Goal: Task Accomplishment & Management: Use online tool/utility

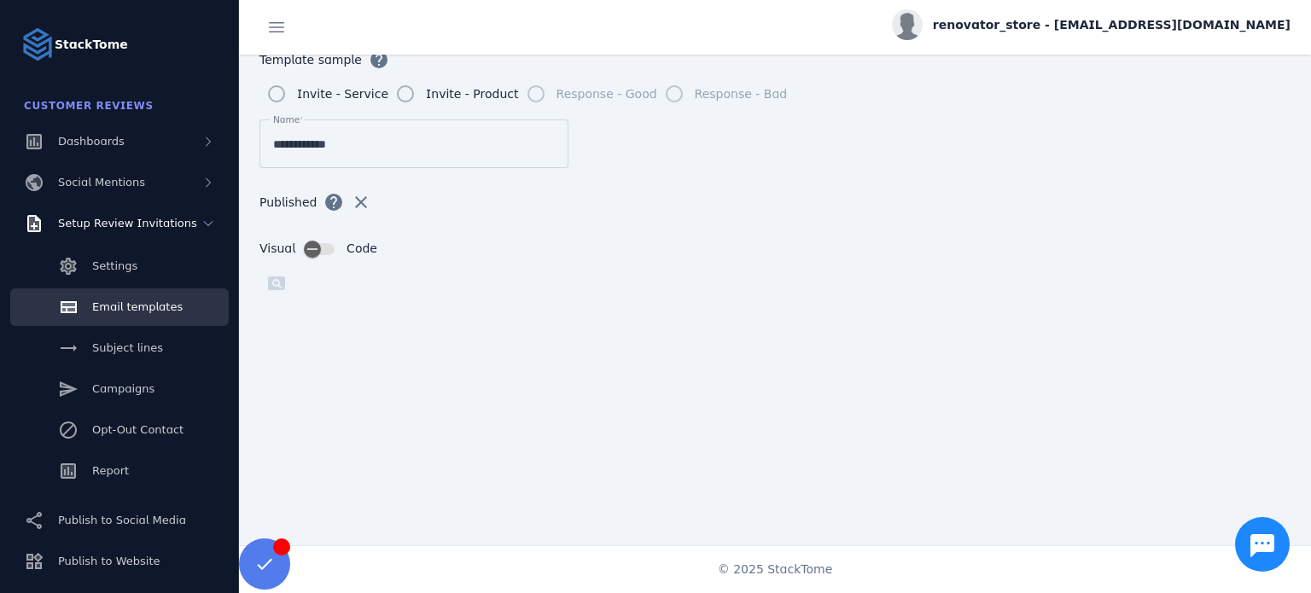
scroll to position [365, 0]
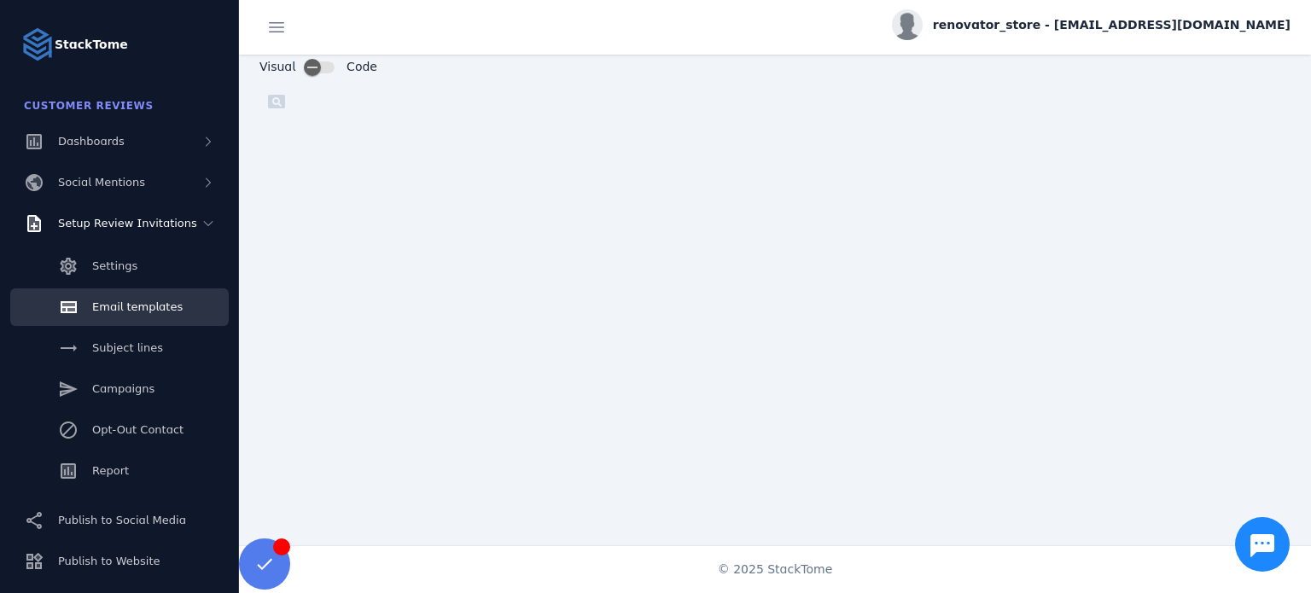
click at [853, 84] on div "pageview" at bounding box center [774, 101] width 1031 height 34
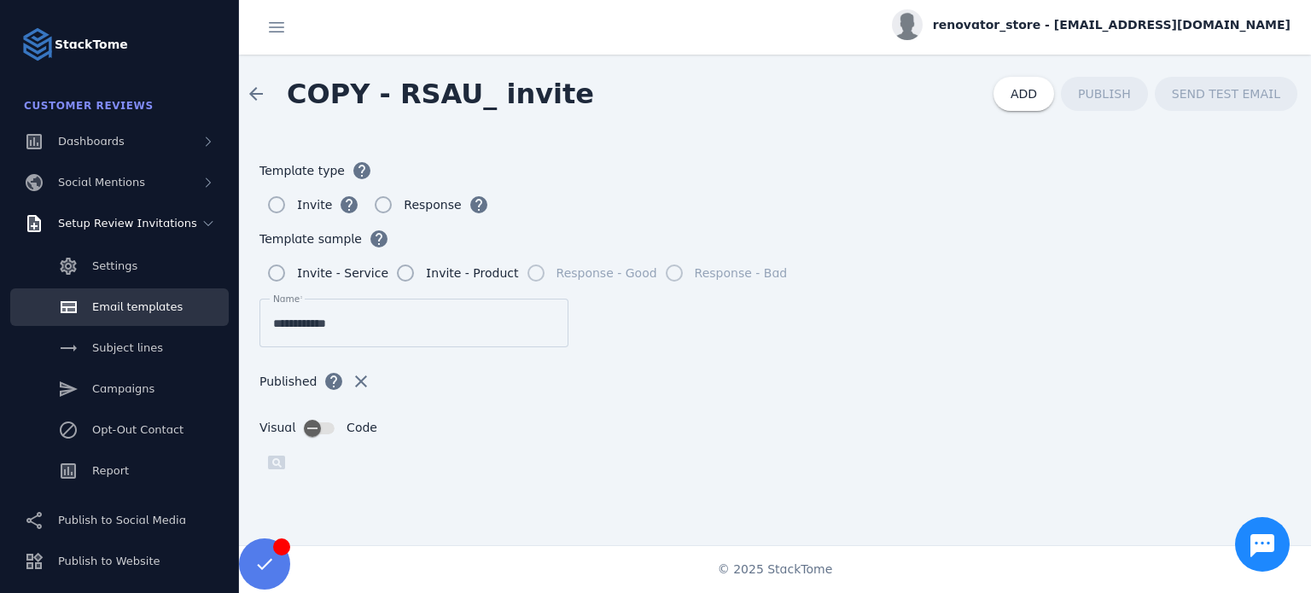
scroll to position [0, 0]
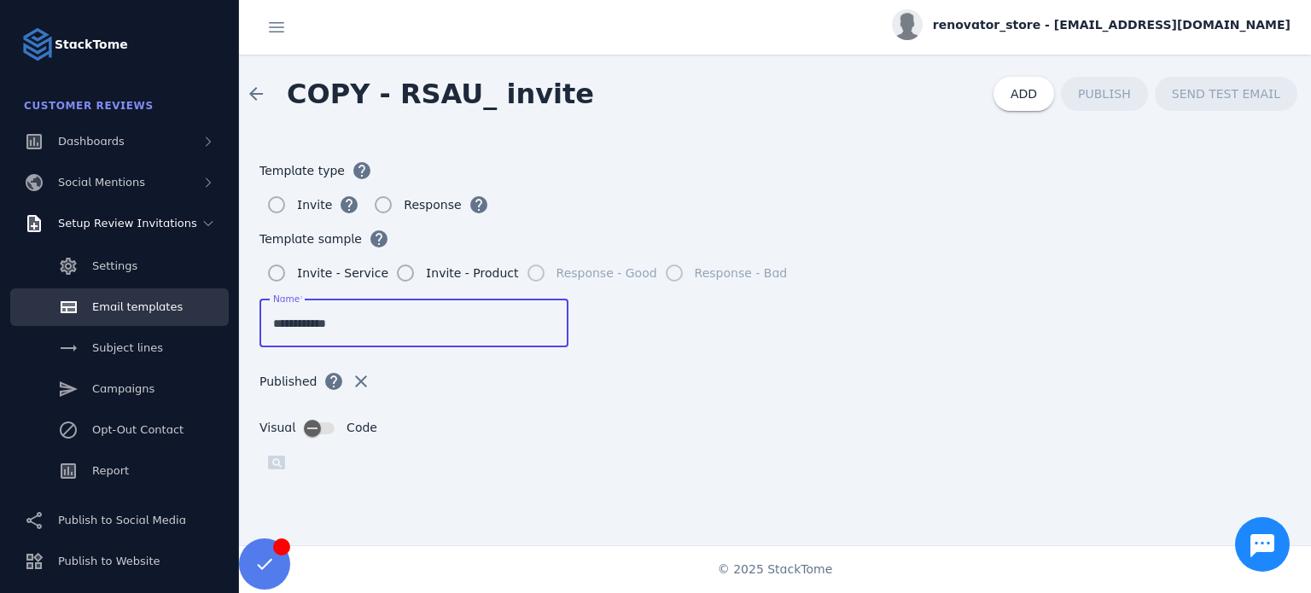
drag, startPoint x: 360, startPoint y: 326, endPoint x: 252, endPoint y: 331, distance: 108.5
click at [252, 331] on form "**********" at bounding box center [775, 354] width 1072 height 442
click at [387, 323] on input "**********" at bounding box center [414, 323] width 282 height 20
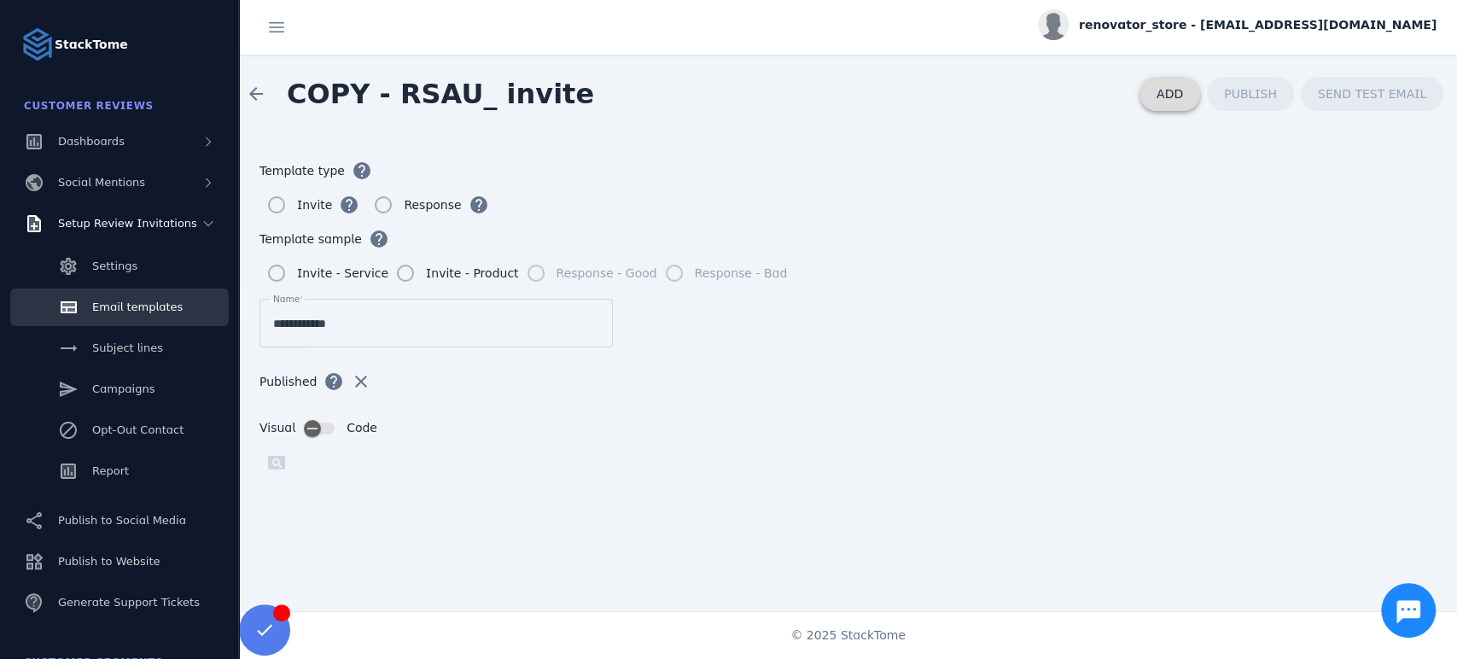
click at [1168, 87] on span "ADD" at bounding box center [1169, 94] width 26 height 14
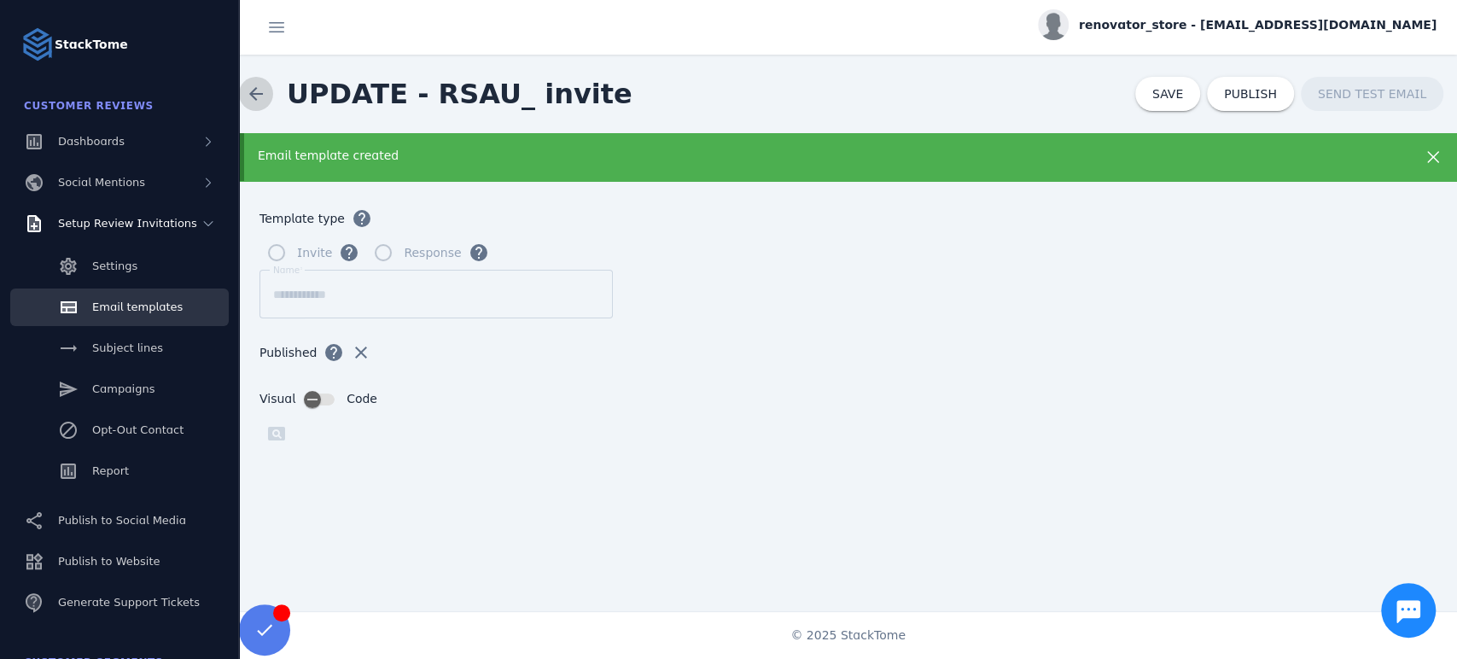
click at [266, 93] on span at bounding box center [256, 93] width 41 height 41
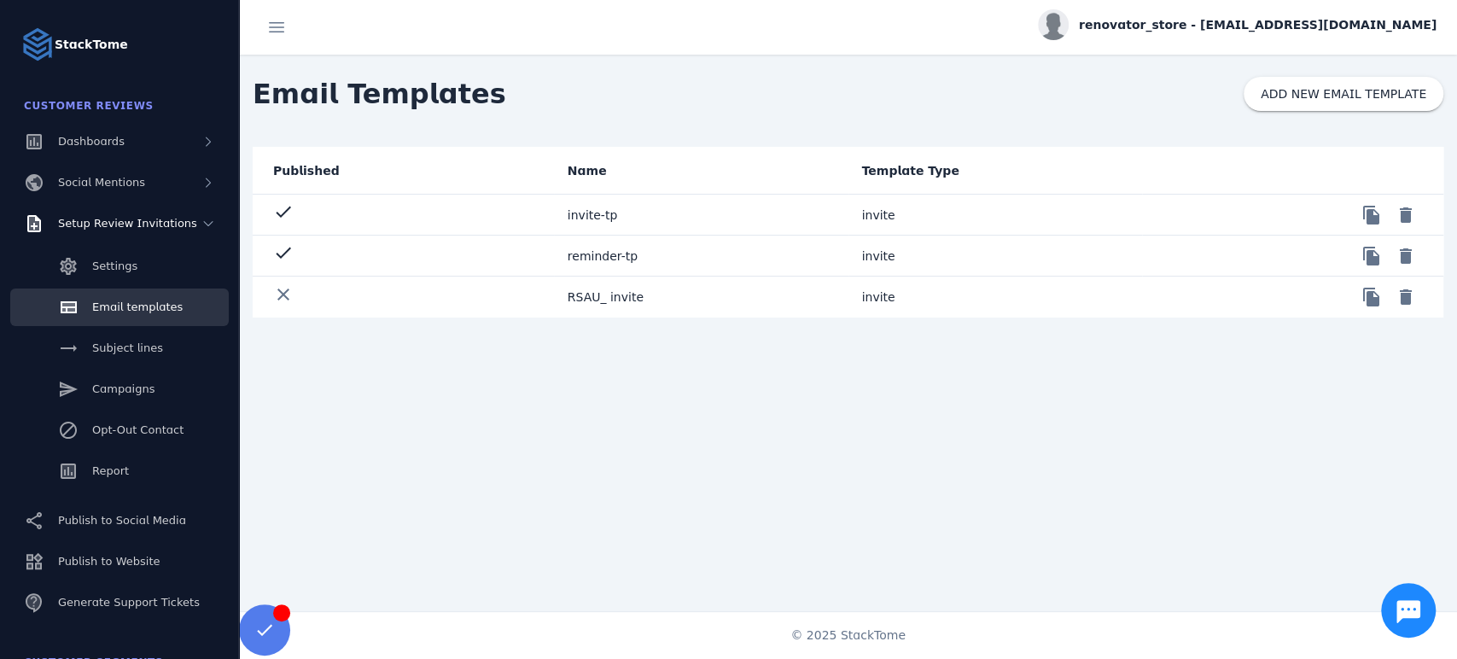
click at [579, 301] on mat-cell "RSAU_ invite" at bounding box center [701, 297] width 294 height 41
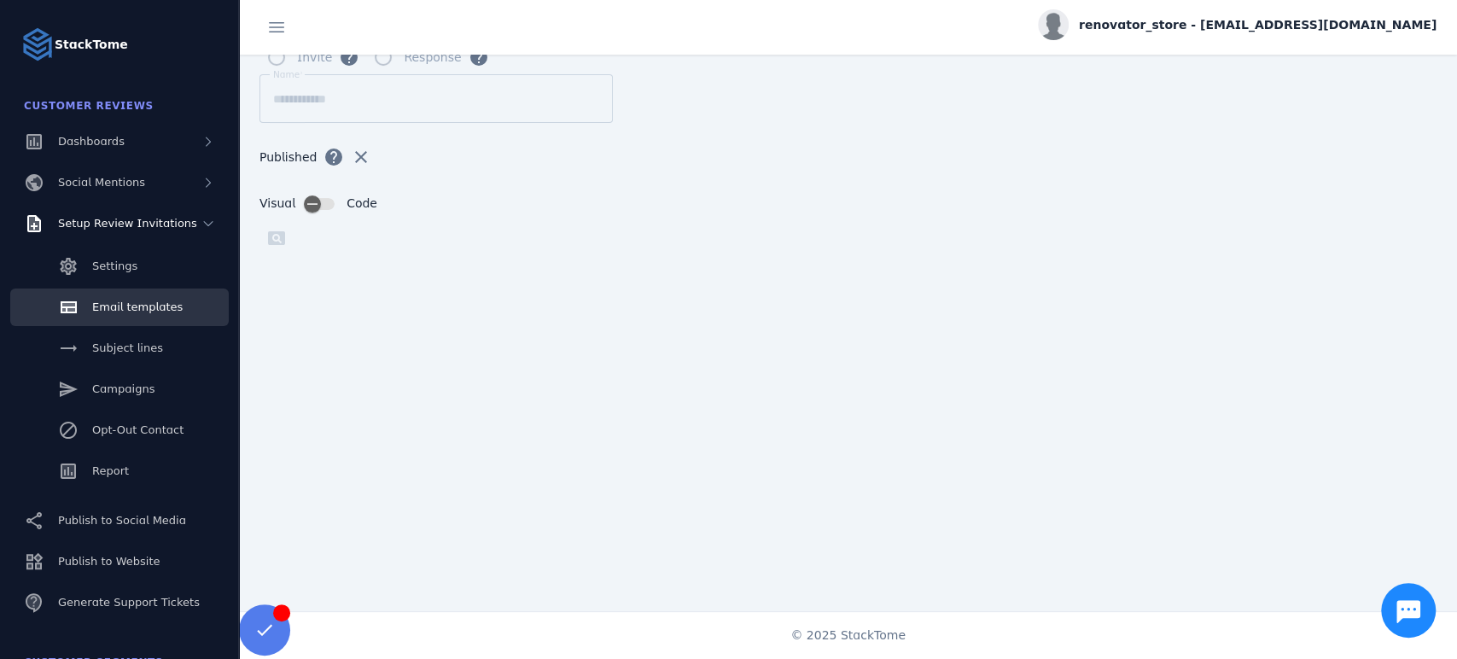
scroll to position [189, 0]
click at [862, 189] on div "pageview" at bounding box center [847, 196] width 1177 height 34
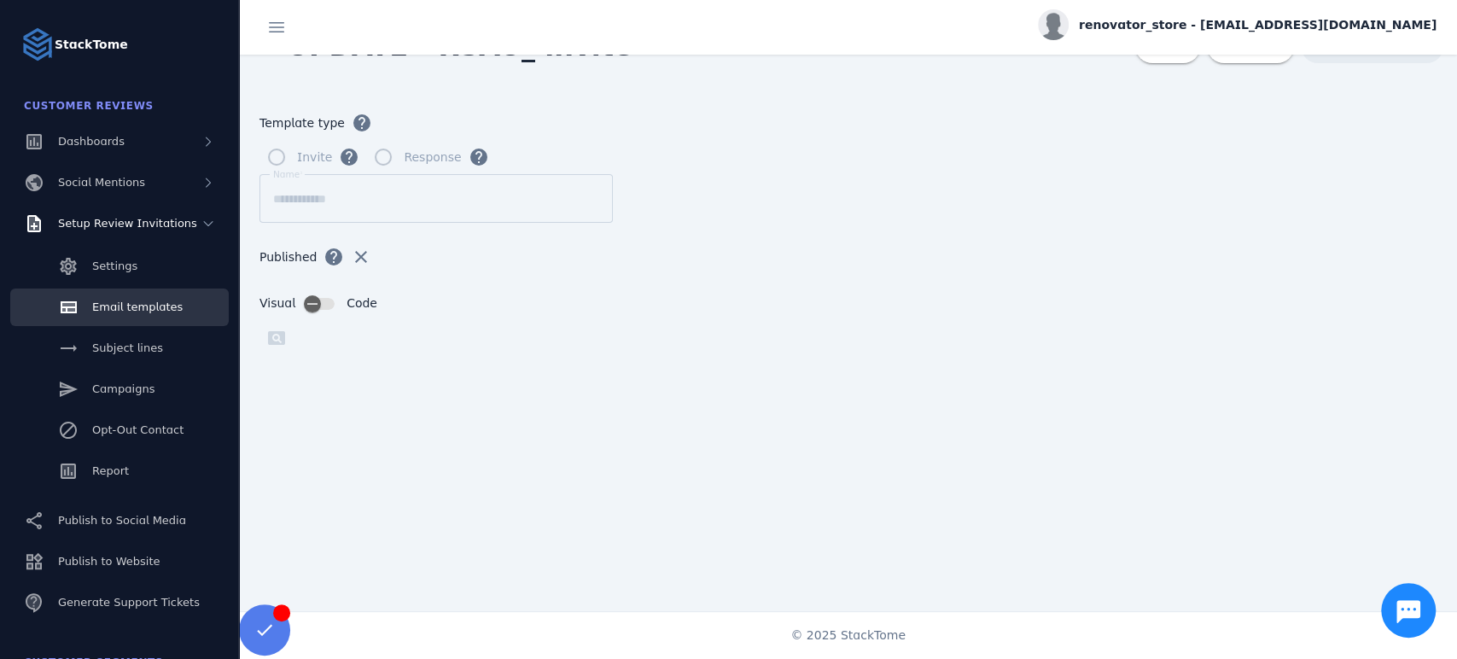
scroll to position [0, 0]
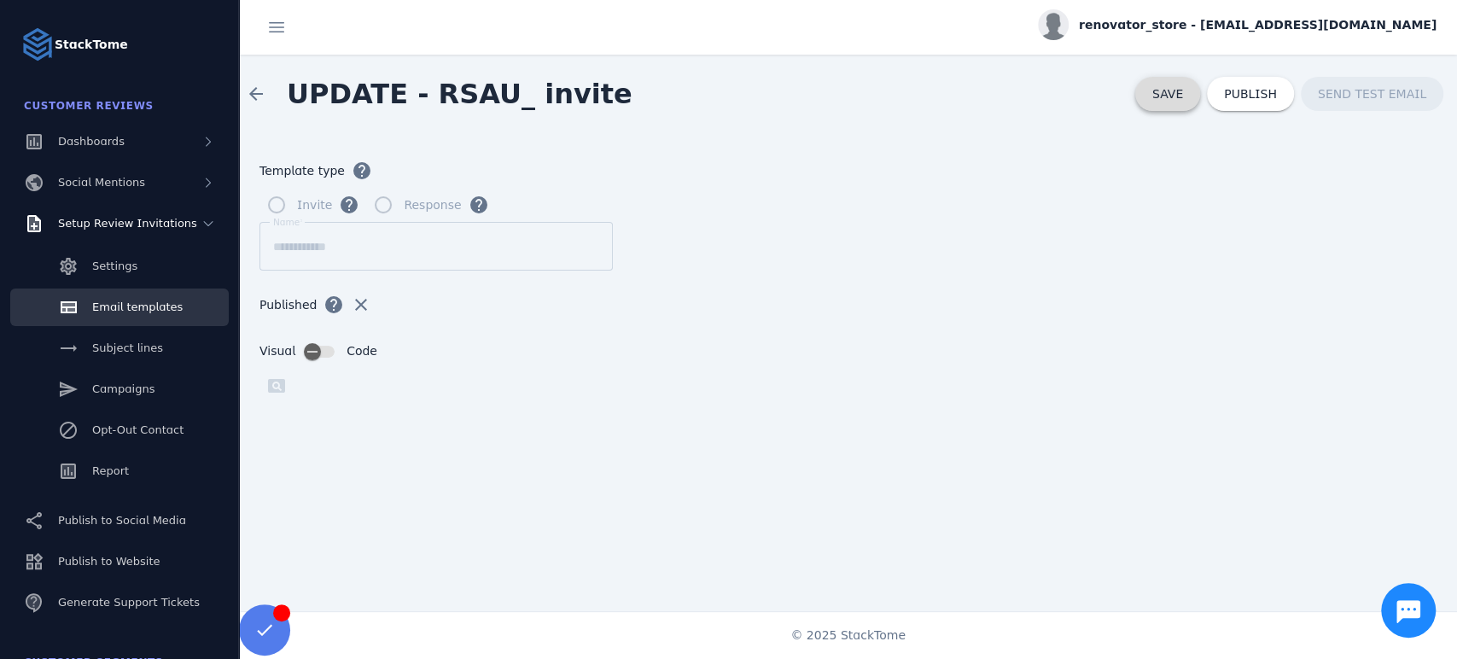
click at [1172, 98] on span "SAVE" at bounding box center [1167, 94] width 31 height 14
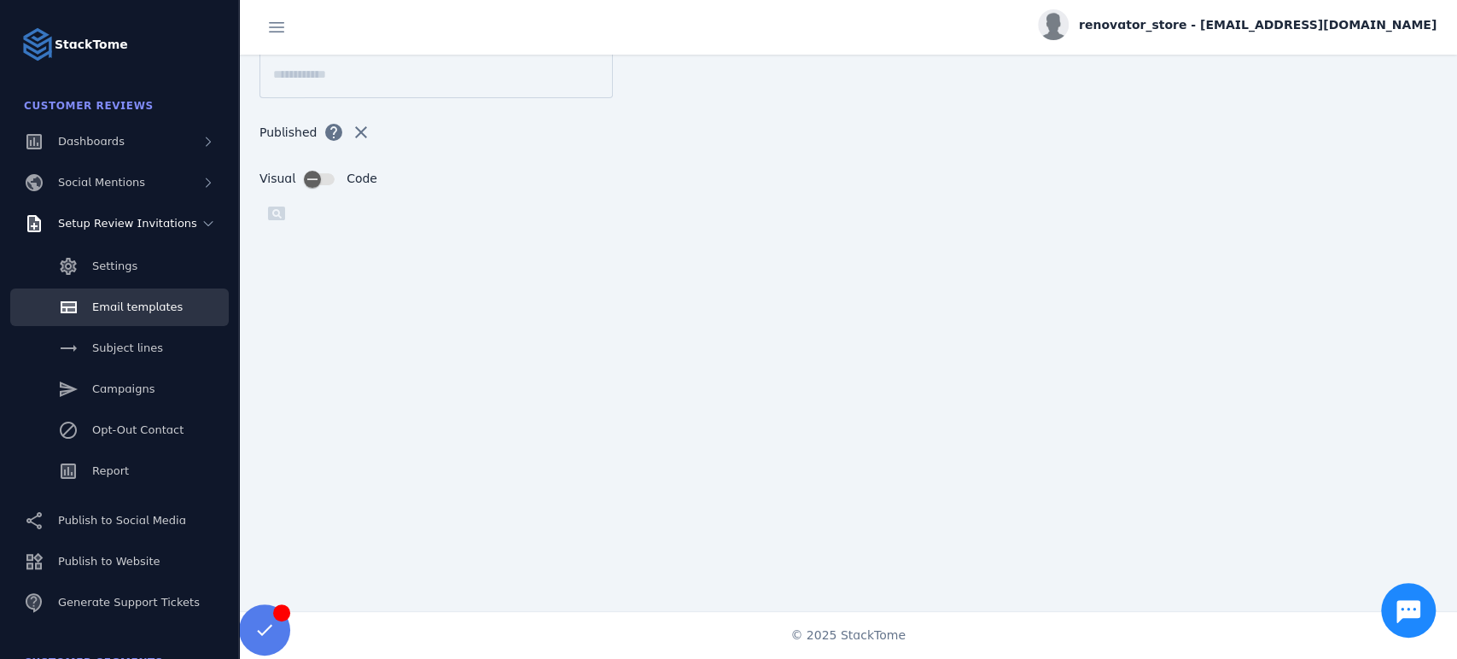
scroll to position [176, 0]
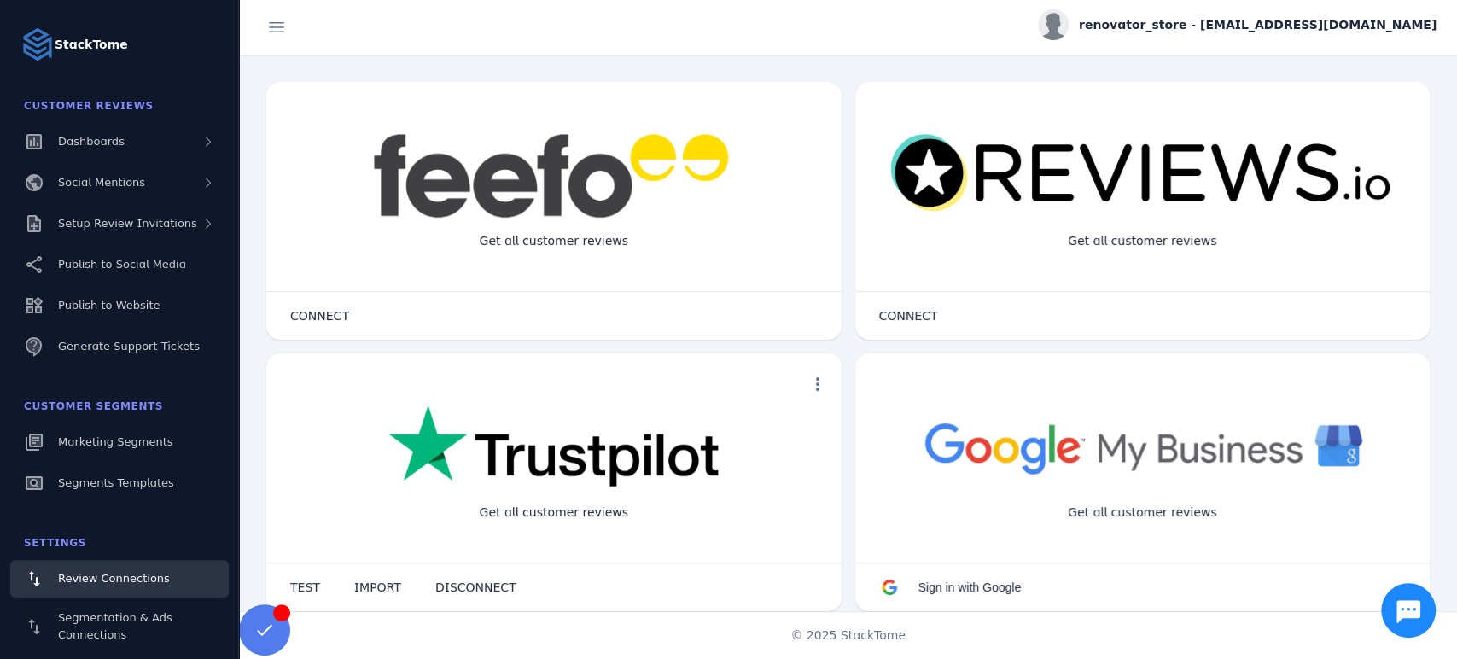
scroll to position [119, 0]
